Goal: Task Accomplishment & Management: Manage account settings

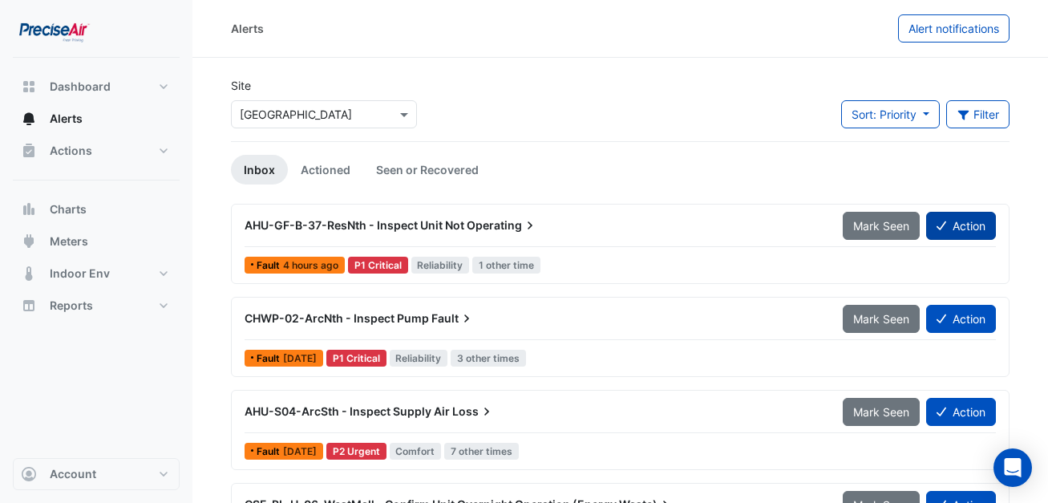
click at [949, 233] on button "Action" at bounding box center [961, 226] width 70 height 28
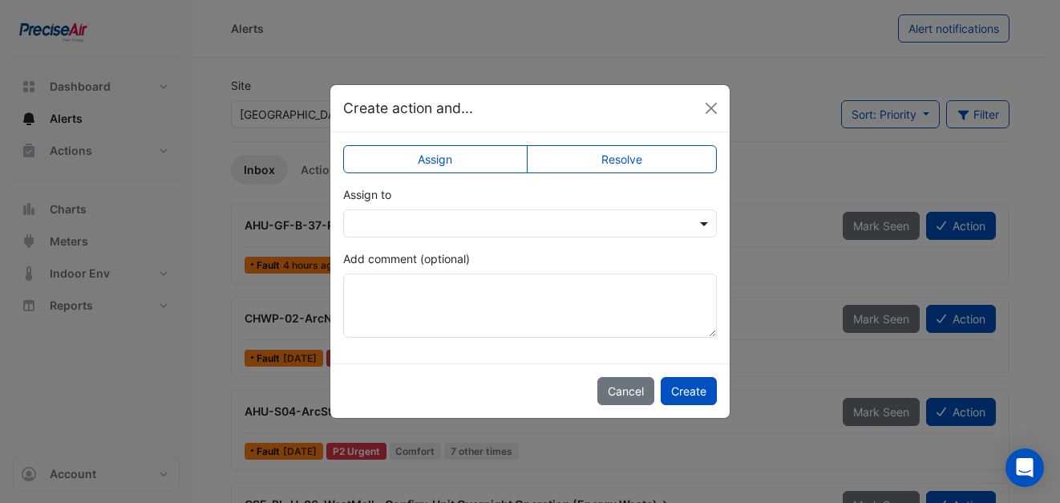
click at [709, 230] on span at bounding box center [706, 223] width 20 height 17
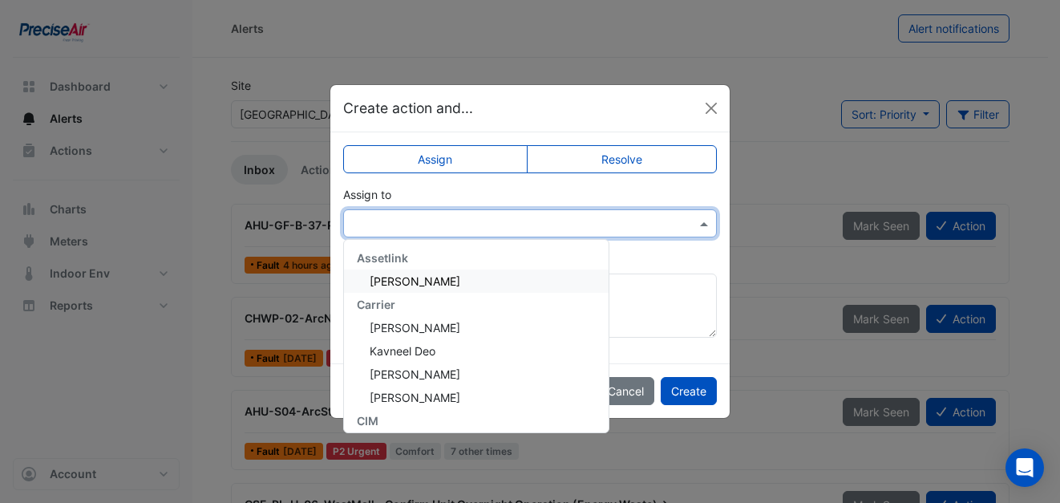
click at [709, 230] on div "Assign to Assetlink Demi Gillett Carrier Avinash Nadan Kavneel Deo Liam Blake M…" at bounding box center [530, 211] width 374 height 51
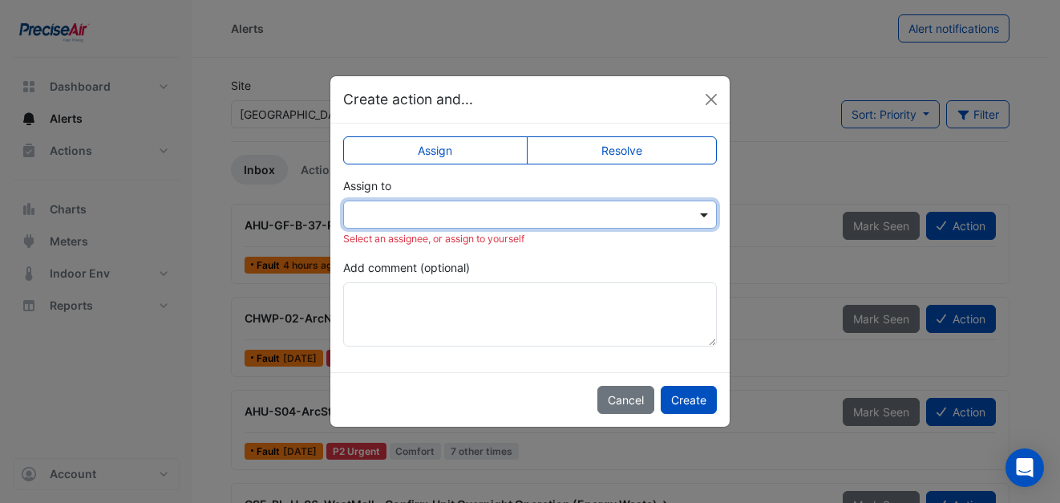
click at [703, 214] on span at bounding box center [706, 214] width 20 height 17
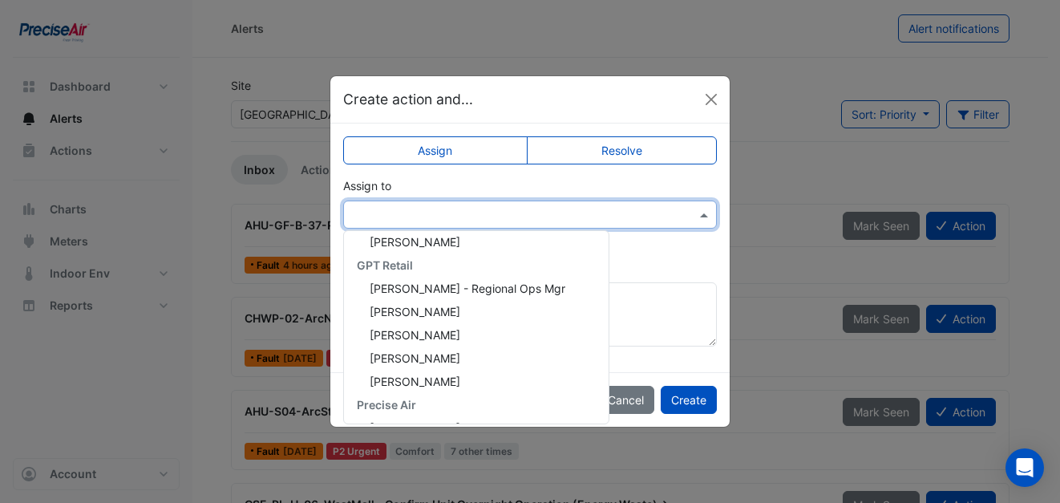
scroll to position [355, 0]
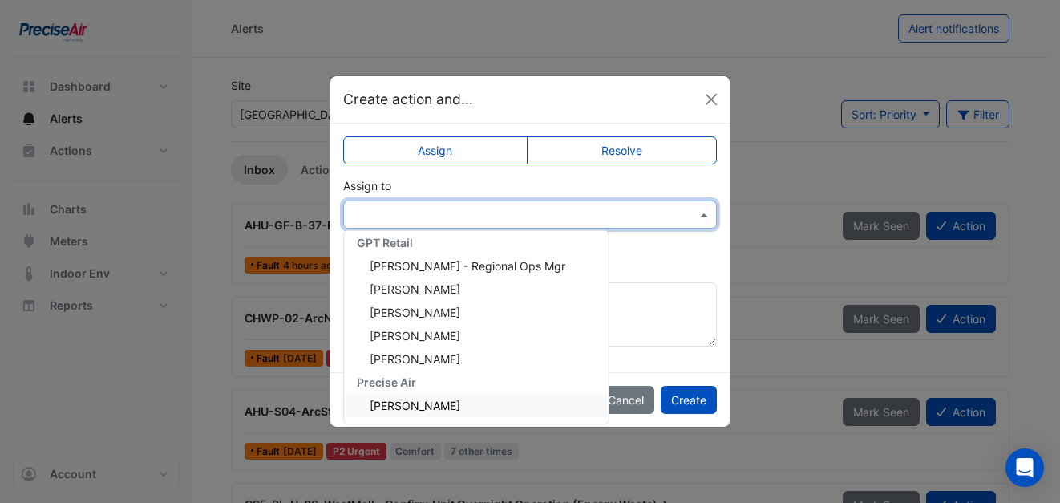
click at [536, 397] on div "Juergen Mueller-Bredemeyer" at bounding box center [476, 405] width 265 height 23
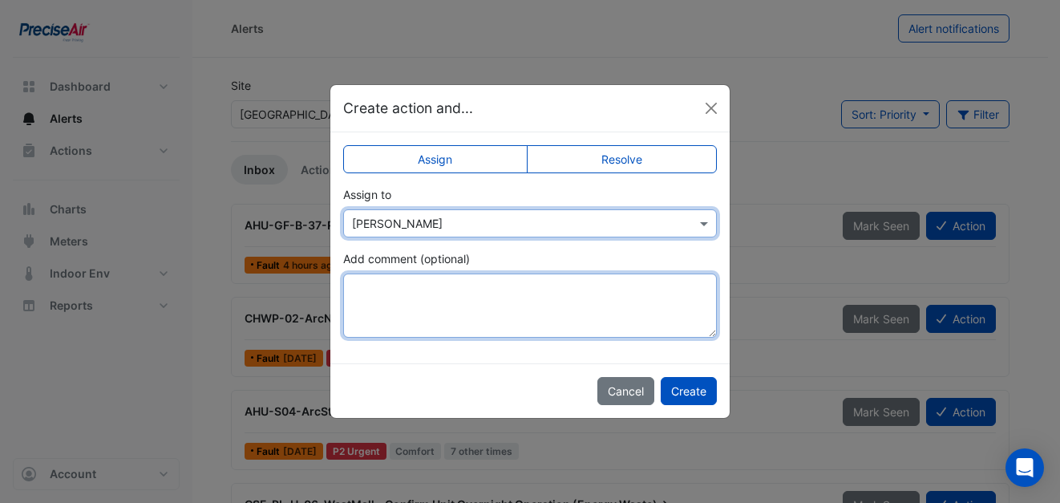
click at [435, 291] on textarea "Add comment (optional)" at bounding box center [530, 305] width 374 height 64
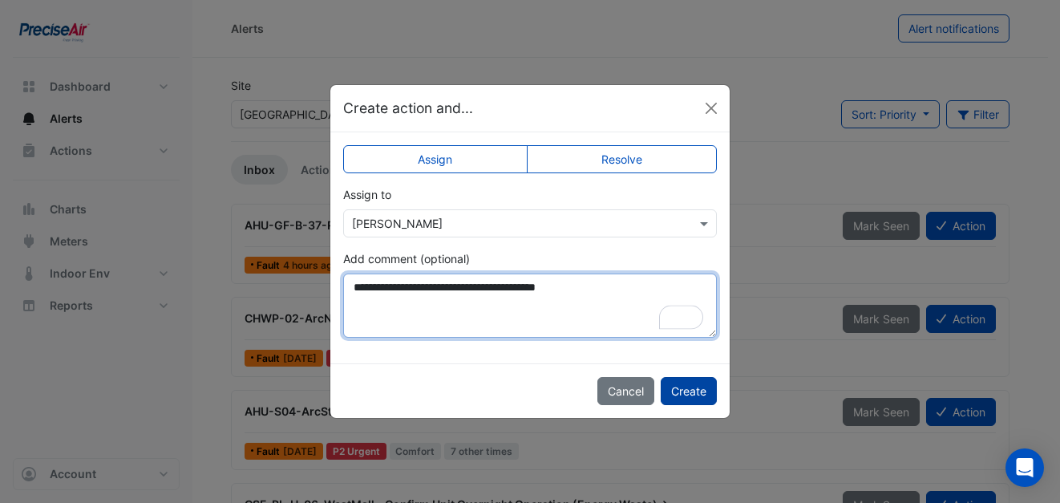
type textarea "**********"
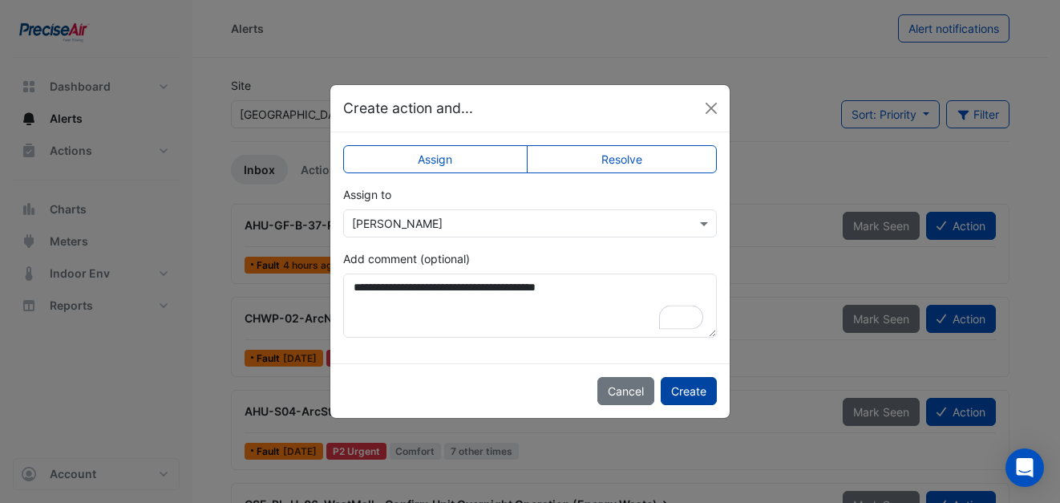
click at [685, 387] on button "Create" at bounding box center [689, 391] width 56 height 28
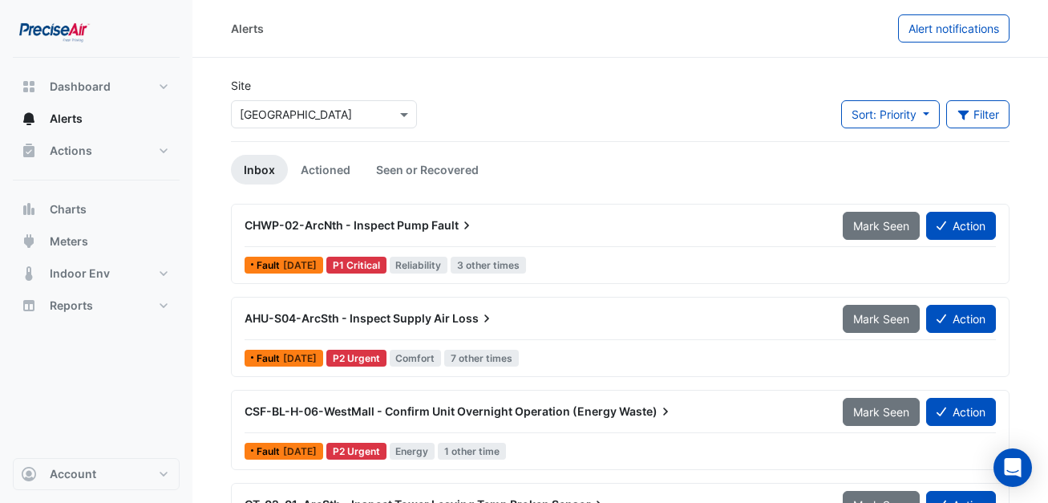
click at [416, 233] on div "CHWP-02-ArcNth - Inspect Pump Fault" at bounding box center [534, 225] width 579 height 16
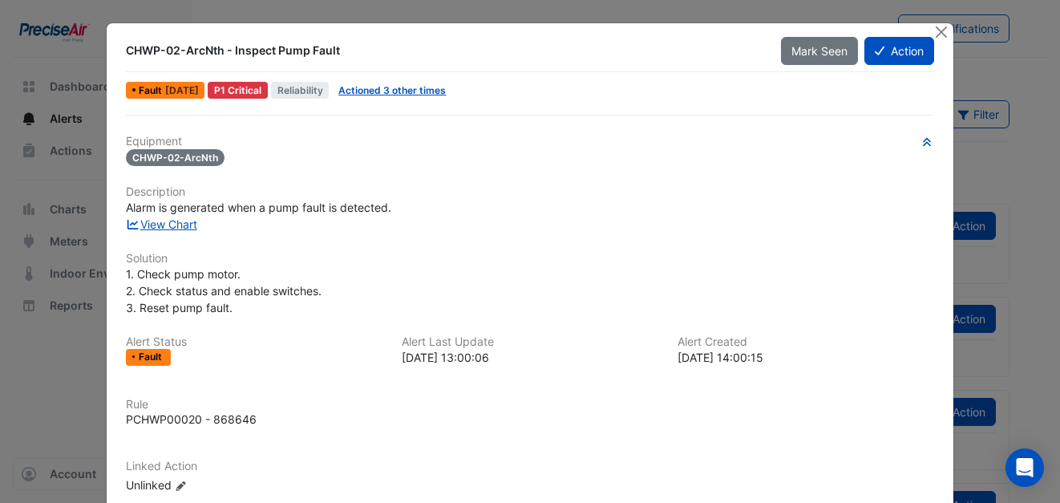
scroll to position [132, 0]
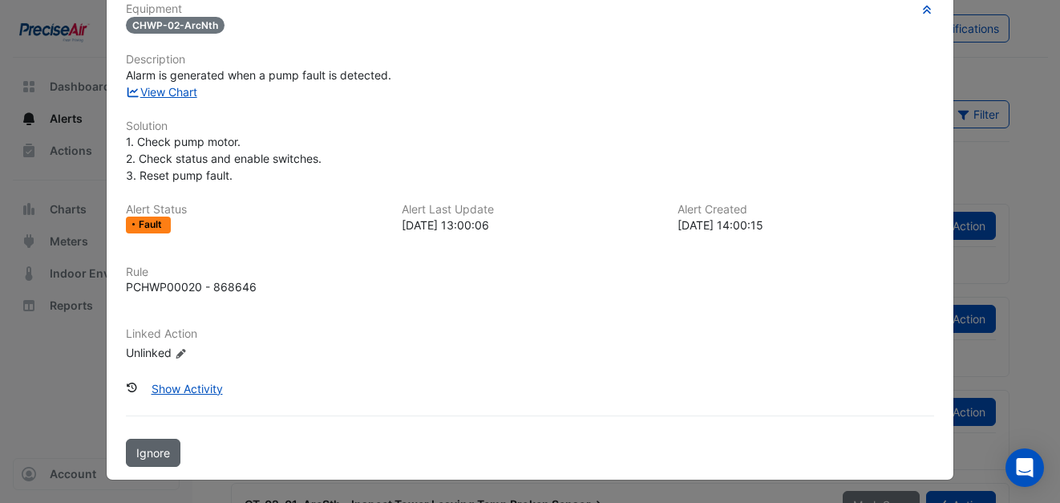
click at [136, 456] on span "Ignore" at bounding box center [153, 453] width 34 height 14
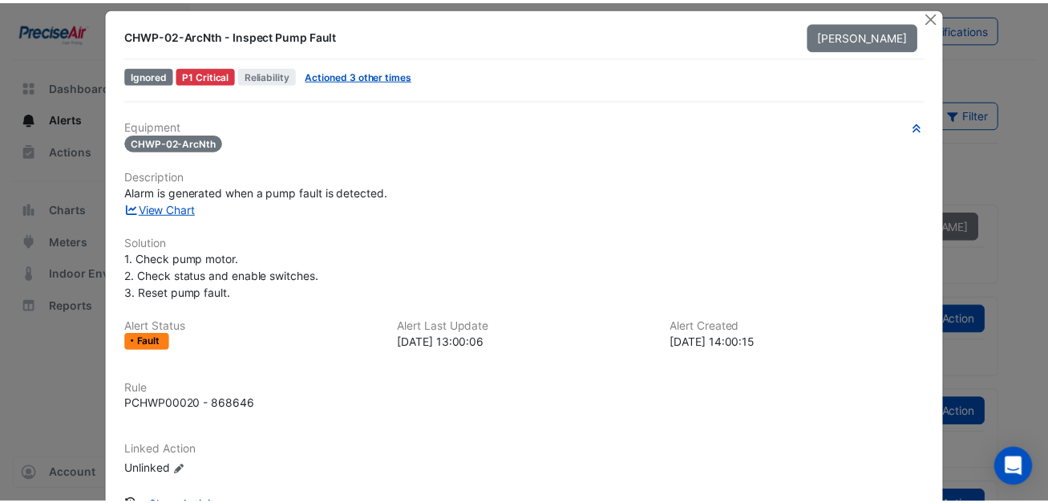
scroll to position [0, 0]
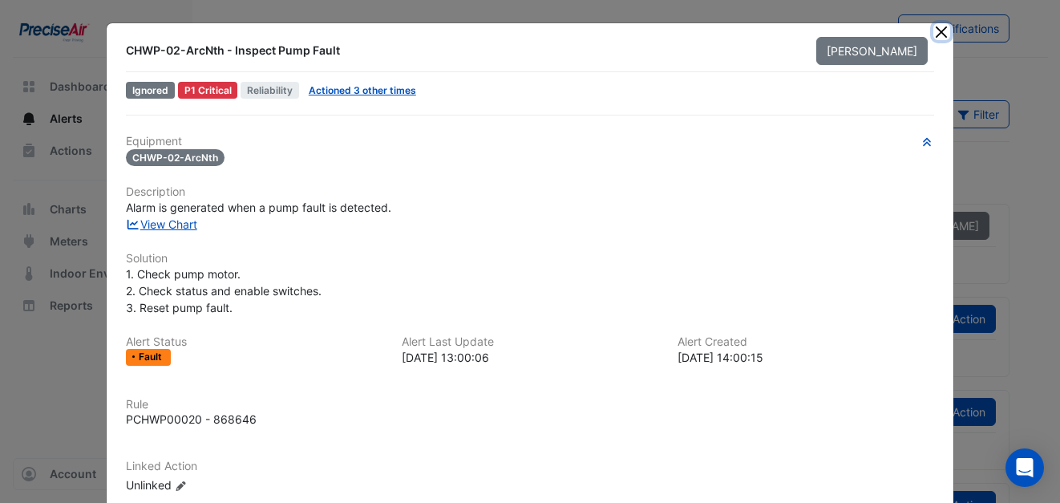
click at [941, 28] on button "Close" at bounding box center [941, 31] width 17 height 17
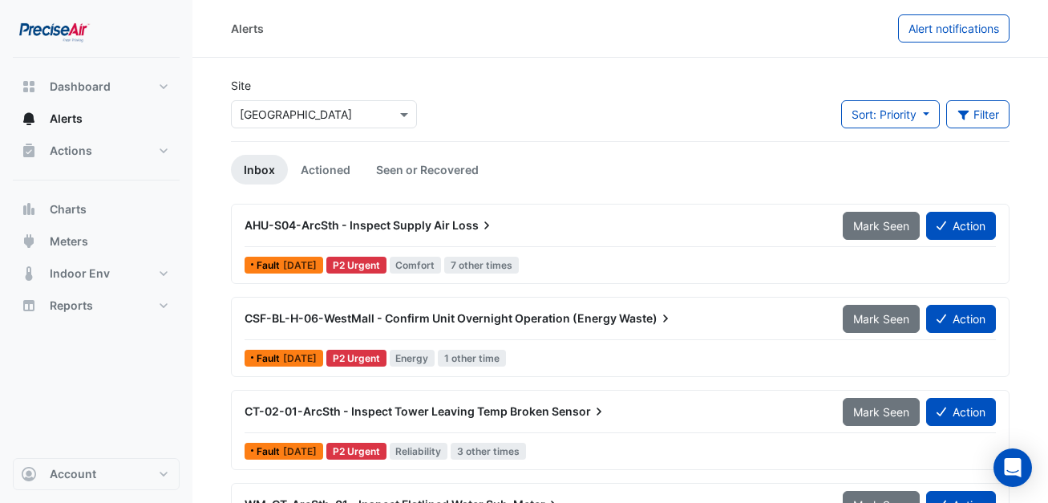
click at [374, 316] on span "CSF-BL-H-06-WestMall - Confirm Unit Overnight Operation (Energy" at bounding box center [431, 318] width 372 height 14
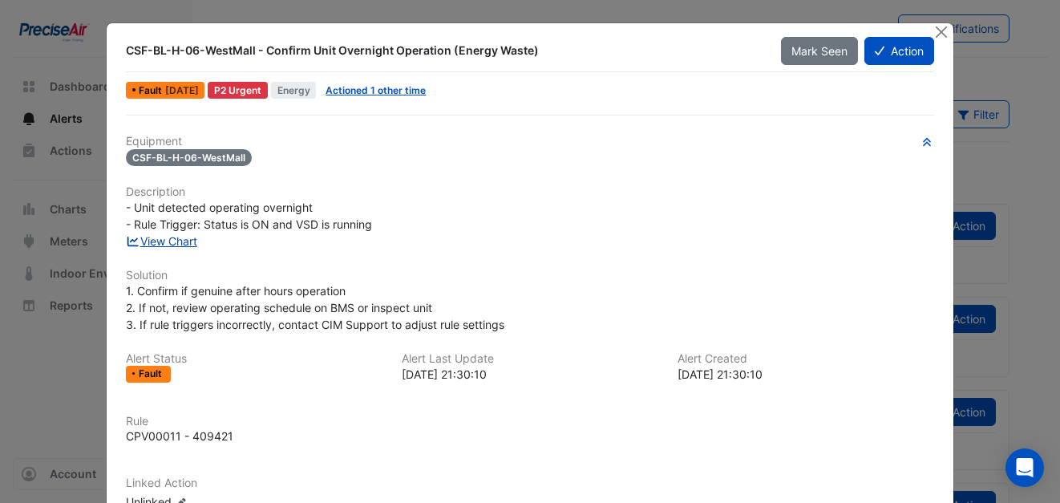
click at [171, 242] on link "View Chart" at bounding box center [161, 241] width 71 height 14
click at [933, 32] on button "Close" at bounding box center [941, 31] width 17 height 17
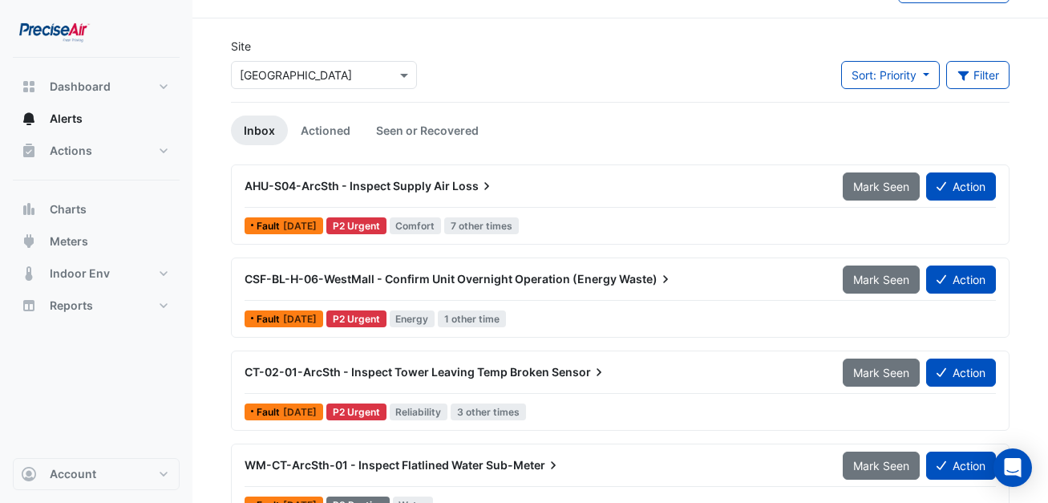
scroll to position [73, 0]
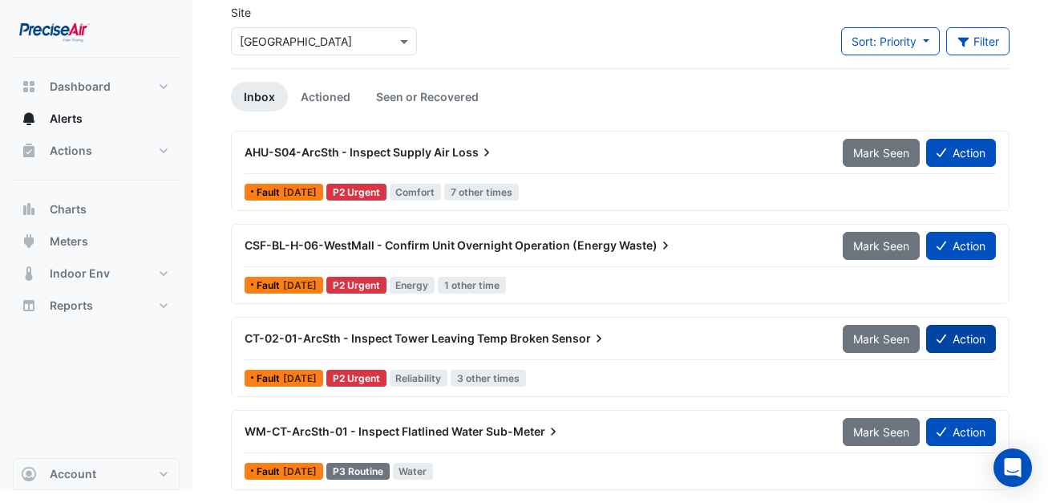
click at [945, 343] on button "Action" at bounding box center [961, 339] width 70 height 28
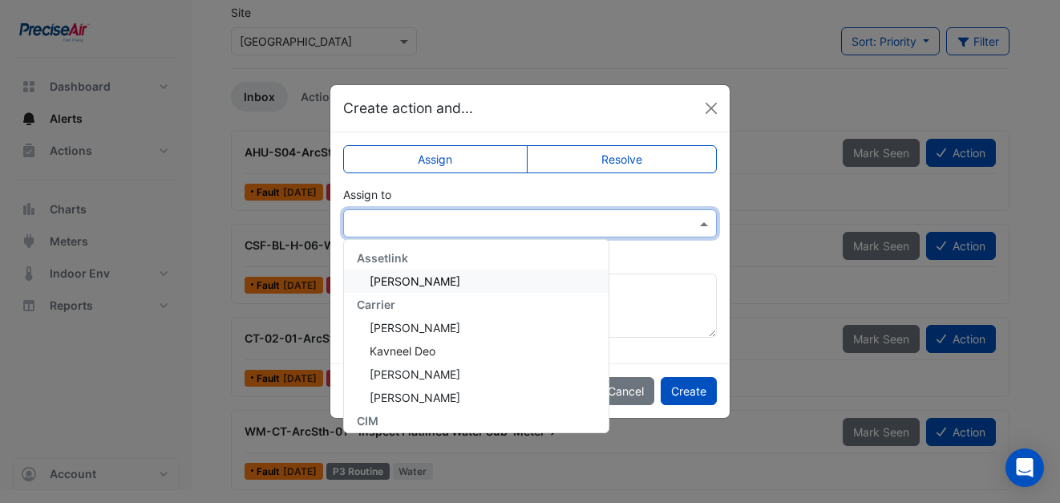
click at [702, 226] on span at bounding box center [706, 223] width 20 height 17
click at [511, 327] on div "Avinash Nadan" at bounding box center [476, 327] width 265 height 23
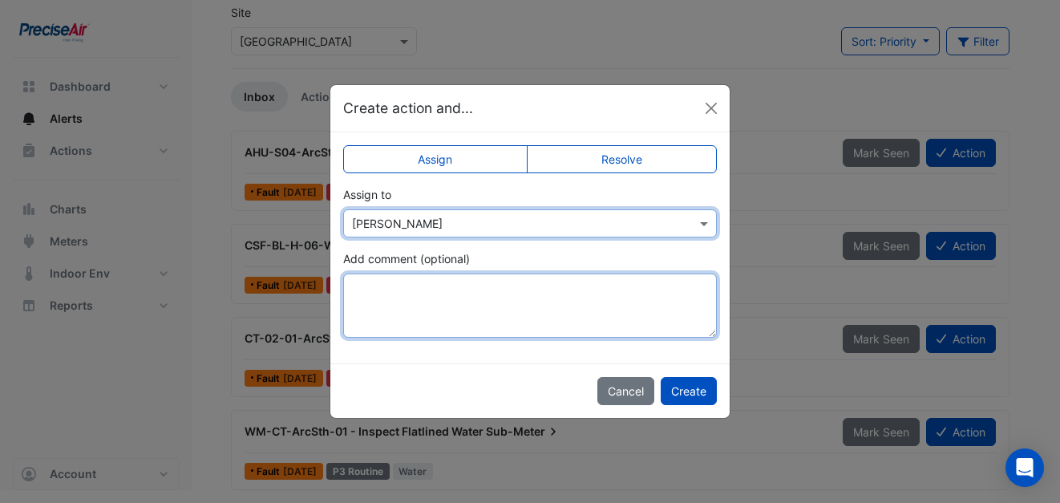
click at [471, 297] on textarea "Add comment (optional)" at bounding box center [530, 305] width 374 height 64
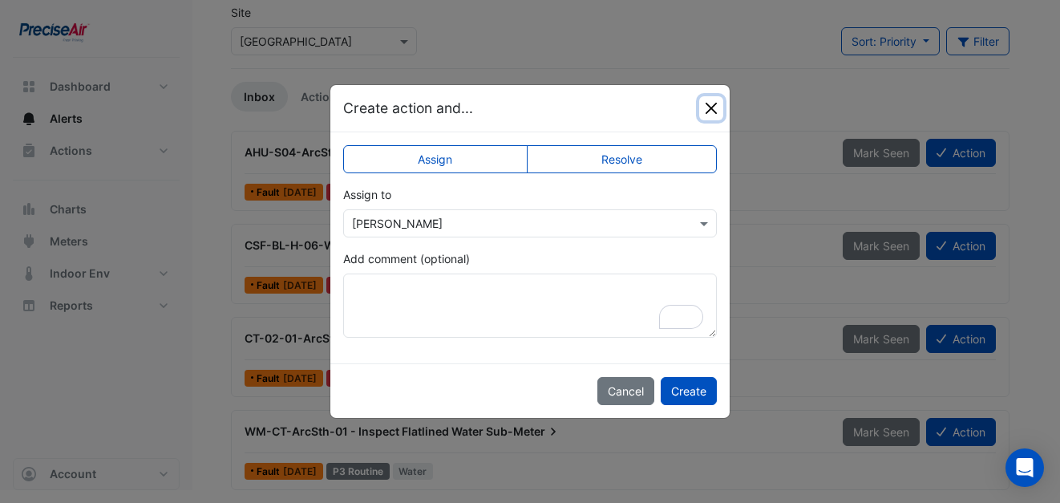
click at [712, 107] on button "Close" at bounding box center [711, 108] width 24 height 24
